Goal: Transaction & Acquisition: Purchase product/service

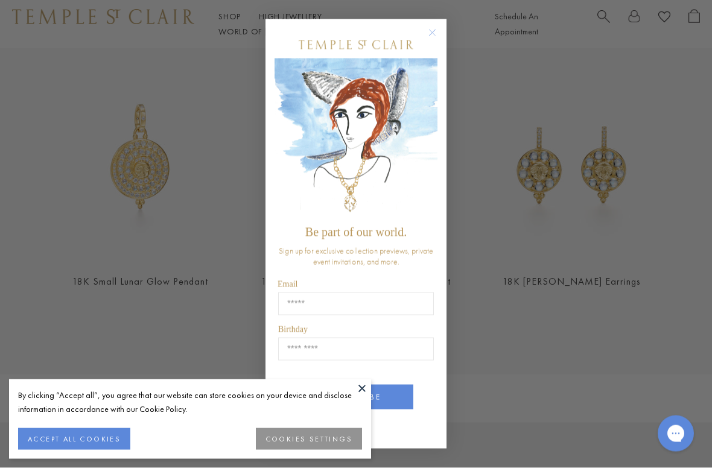
scroll to position [450, 0]
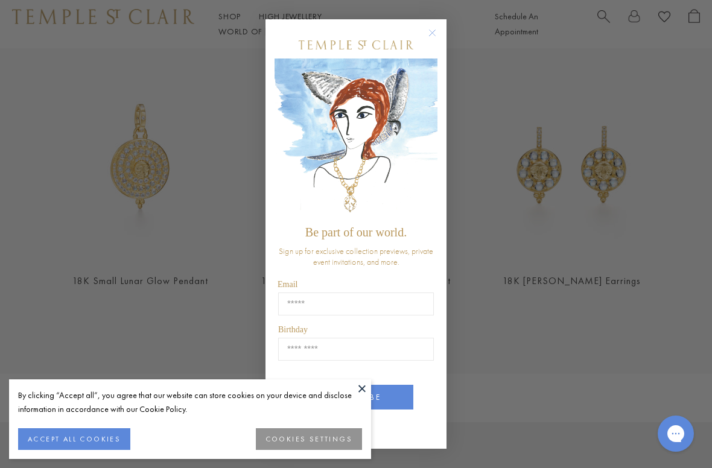
click at [433, 26] on circle "Close dialog" at bounding box center [432, 33] width 14 height 14
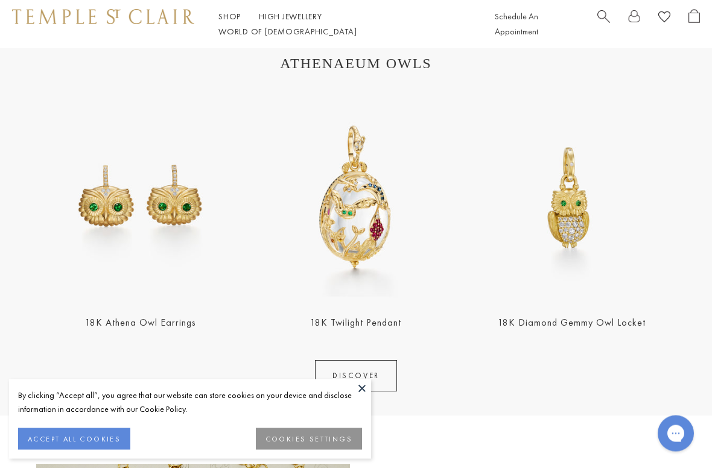
scroll to position [1233, 0]
click at [363, 390] on button at bounding box center [362, 388] width 18 height 18
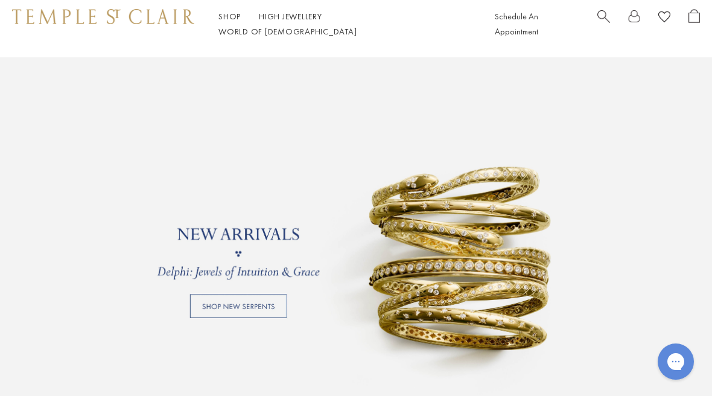
scroll to position [814, 0]
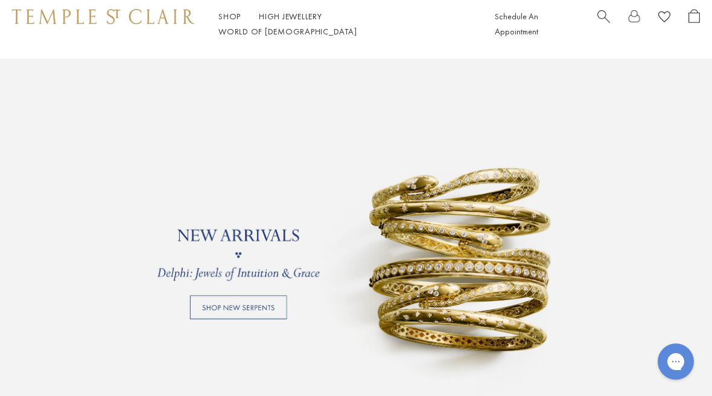
click at [215, 302] on link at bounding box center [356, 255] width 712 height 392
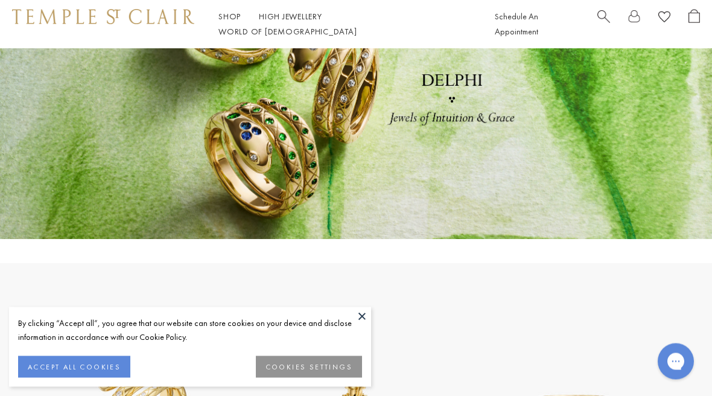
click at [361, 315] on button at bounding box center [362, 316] width 18 height 18
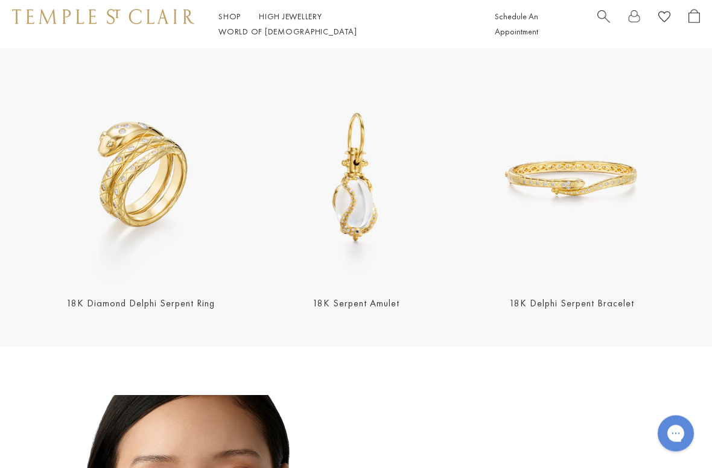
scroll to position [376, 0]
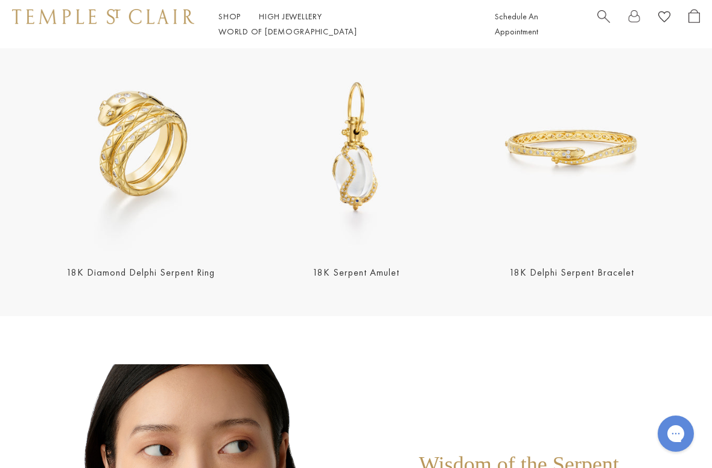
click at [118, 279] on link "18K Diamond Delphi Serpent Ring" at bounding box center [140, 272] width 148 height 13
